Goal: Task Accomplishment & Management: Use online tool/utility

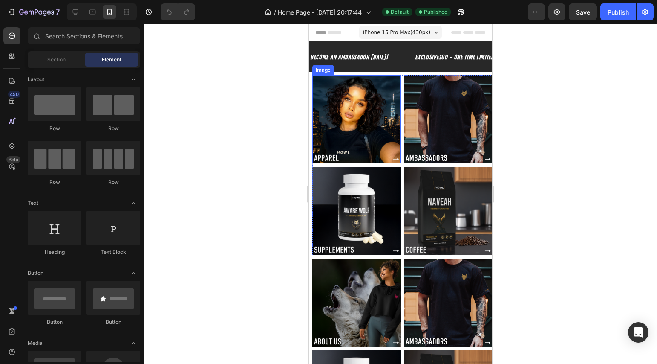
click at [348, 59] on strong "BECOME AN AMBASSADOR [DATE]!" at bounding box center [349, 57] width 78 height 7
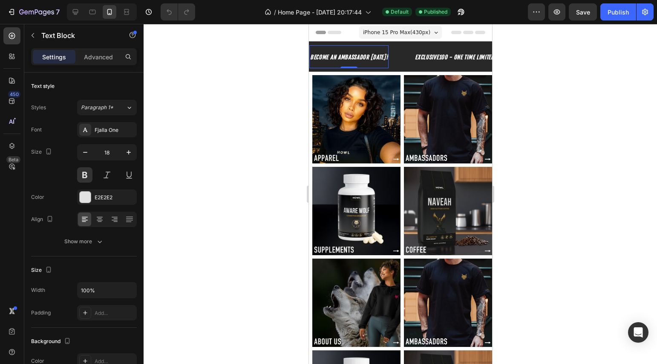
click at [348, 59] on strong "BECOME AN AMBASSADOR [DATE]!" at bounding box center [349, 57] width 78 height 7
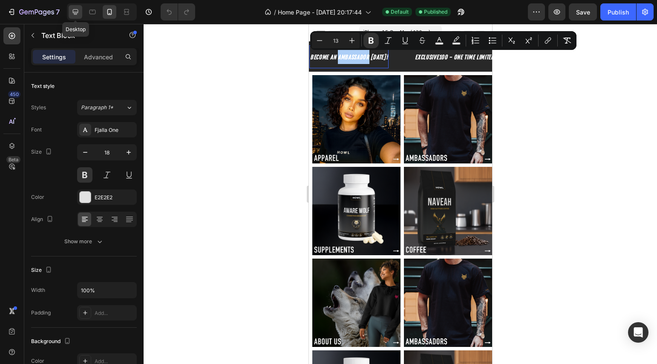
drag, startPoint x: 78, startPoint y: 10, endPoint x: 158, endPoint y: 35, distance: 83.6
click at [78, 10] on icon at bounding box center [76, 12] width 6 height 6
type input "24"
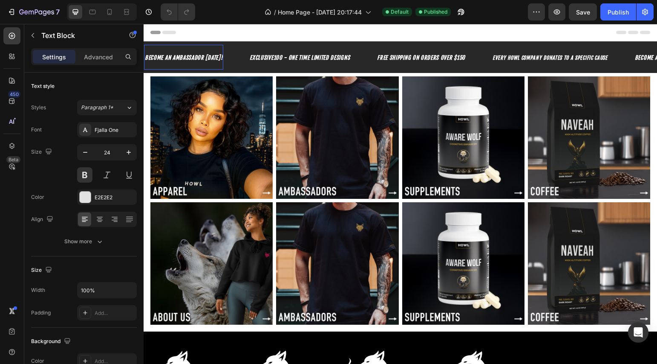
click at [200, 56] on strong "BECOME AN AMBASSADOR [DATE]!" at bounding box center [184, 57] width 78 height 7
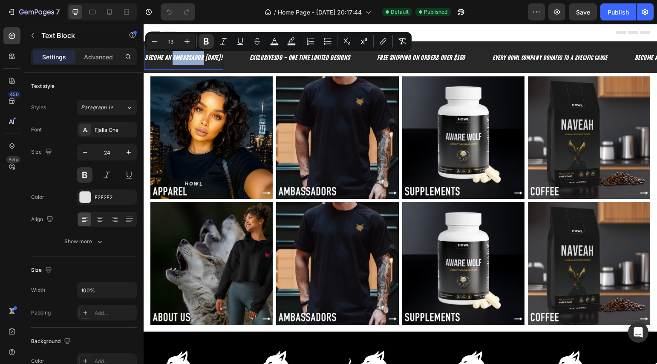
click at [200, 56] on strong "BECOME AN AMBASSADOR [DATE]!" at bounding box center [184, 57] width 78 height 7
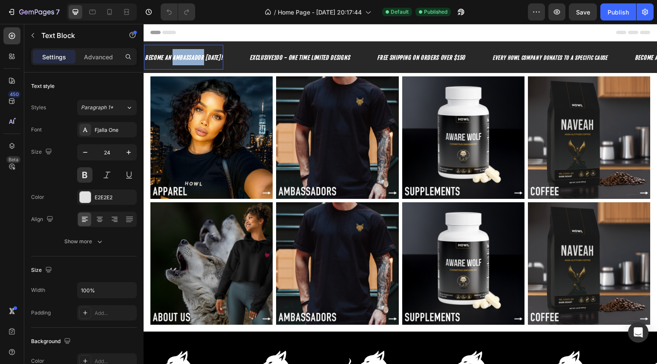
click at [200, 56] on strong "BECOME AN AMBASSADOR [DATE]!" at bounding box center [184, 57] width 78 height 7
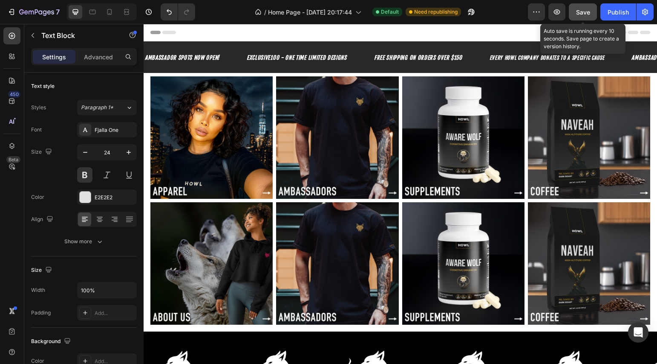
click at [576, 13] on button "Save" at bounding box center [583, 11] width 28 height 17
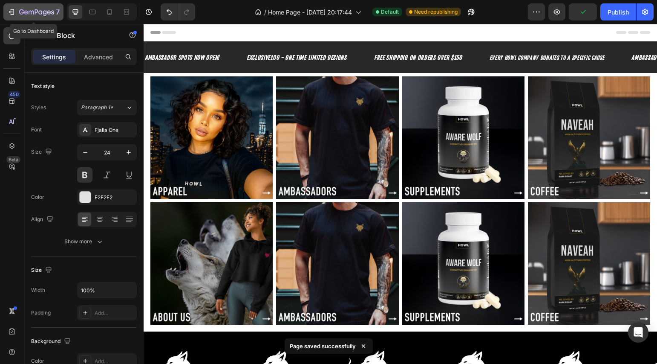
click at [12, 12] on icon "button" at bounding box center [11, 12] width 9 height 9
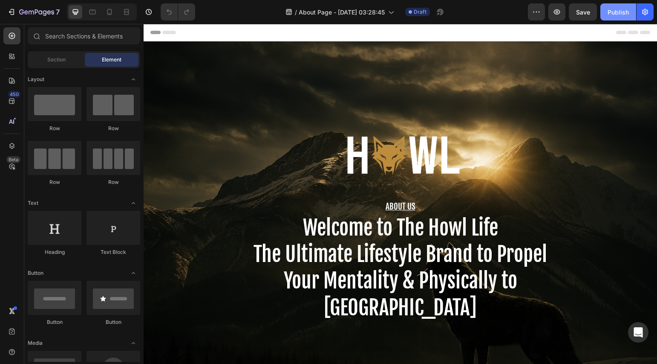
click at [616, 14] on div "Publish" at bounding box center [618, 12] width 21 height 9
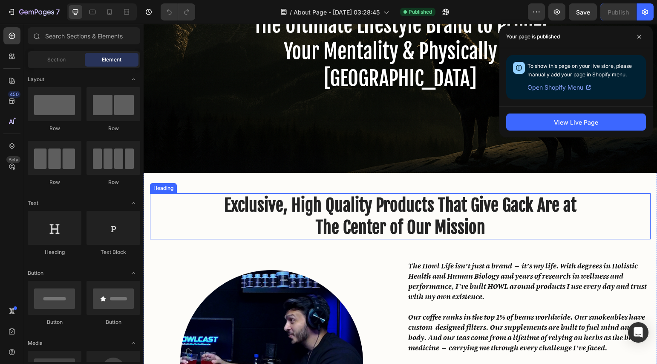
scroll to position [245, 0]
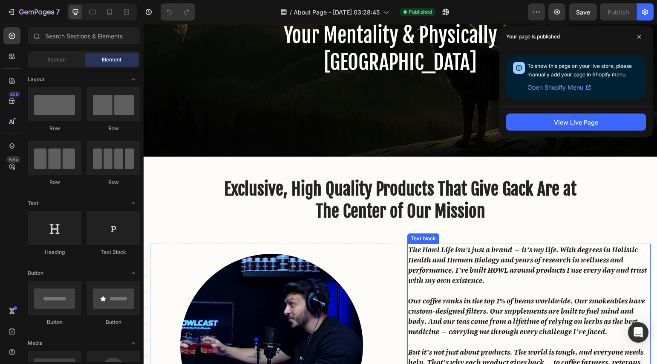
click at [444, 277] on icon "The Howl Life isn’t just a brand — it’s my life. With degrees in Holistic Healt…" at bounding box center [527, 264] width 239 height 40
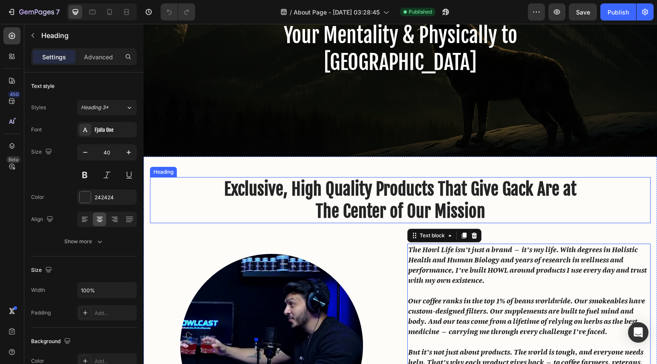
click at [289, 190] on h2 "Exclusive, High Quality Products That Give Gack Are at The Center of Our Mission" at bounding box center [400, 200] width 501 height 46
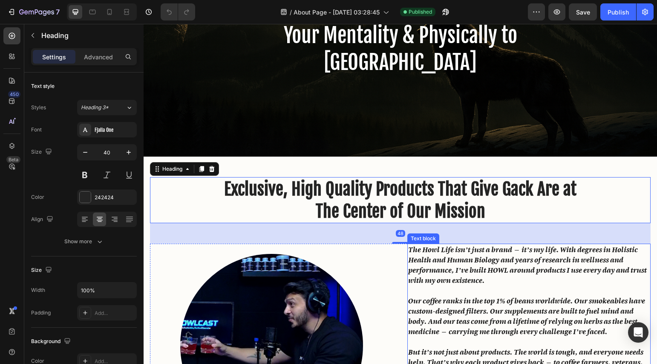
click at [408, 267] on icon "The Howl Life isn’t just a brand — it’s my life. With degrees in Holistic Healt…" at bounding box center [527, 264] width 239 height 40
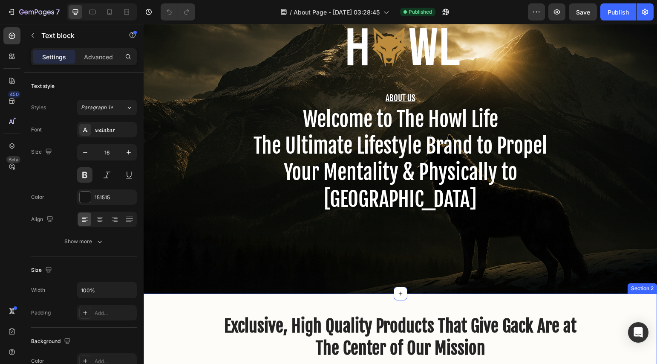
scroll to position [0, 0]
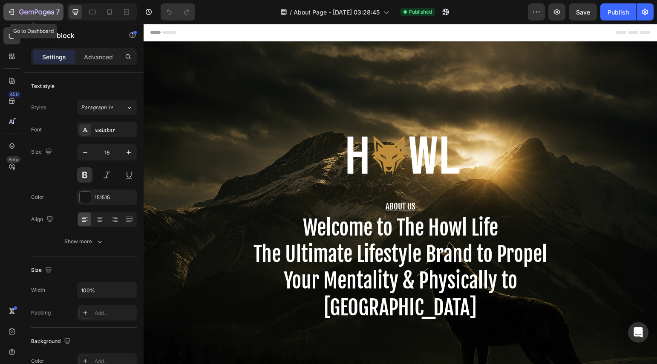
click at [13, 11] on icon "button" at bounding box center [11, 12] width 9 height 9
